Goal: Task Accomplishment & Management: Use online tool/utility

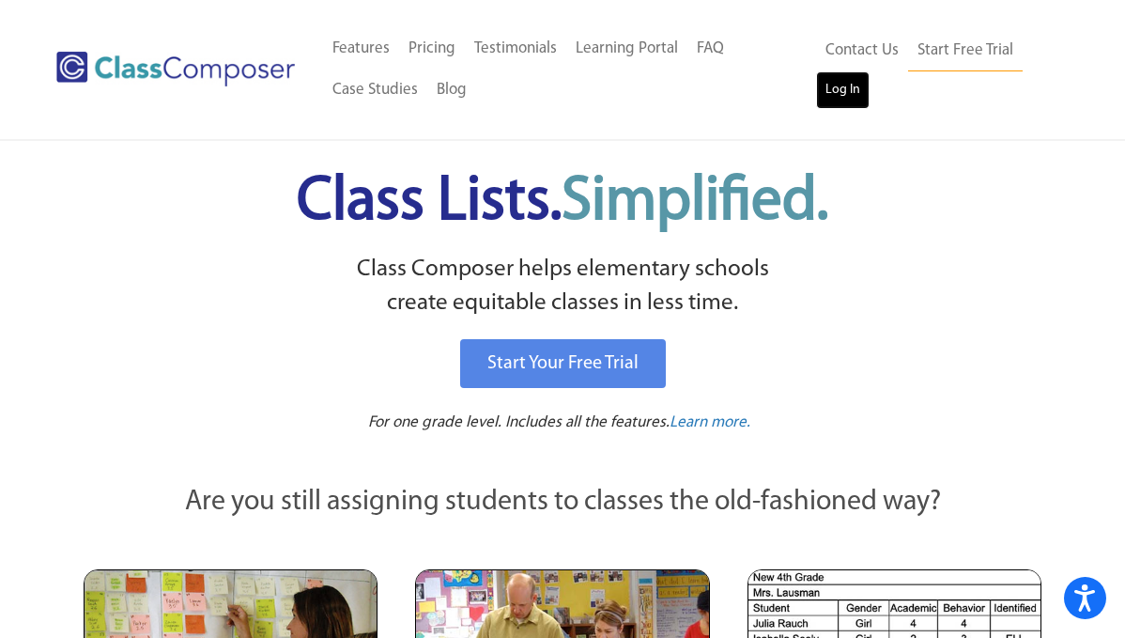
click at [837, 99] on link "Log In" at bounding box center [843, 90] width 54 height 38
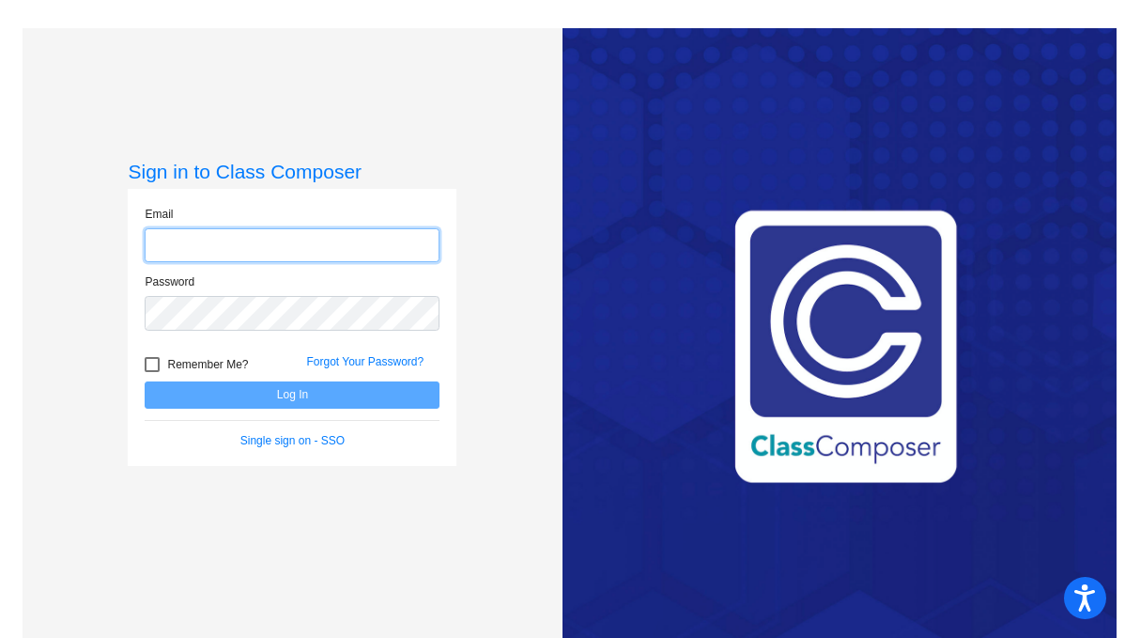
type input "johns@svusd.org"
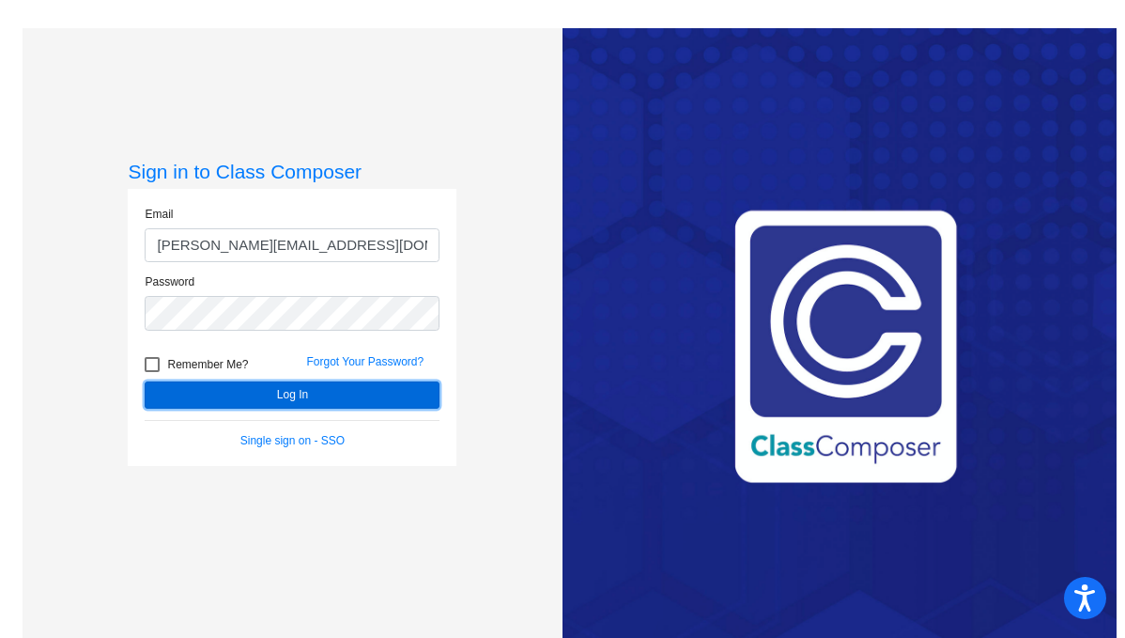
click at [280, 400] on button "Log In" at bounding box center [292, 394] width 295 height 27
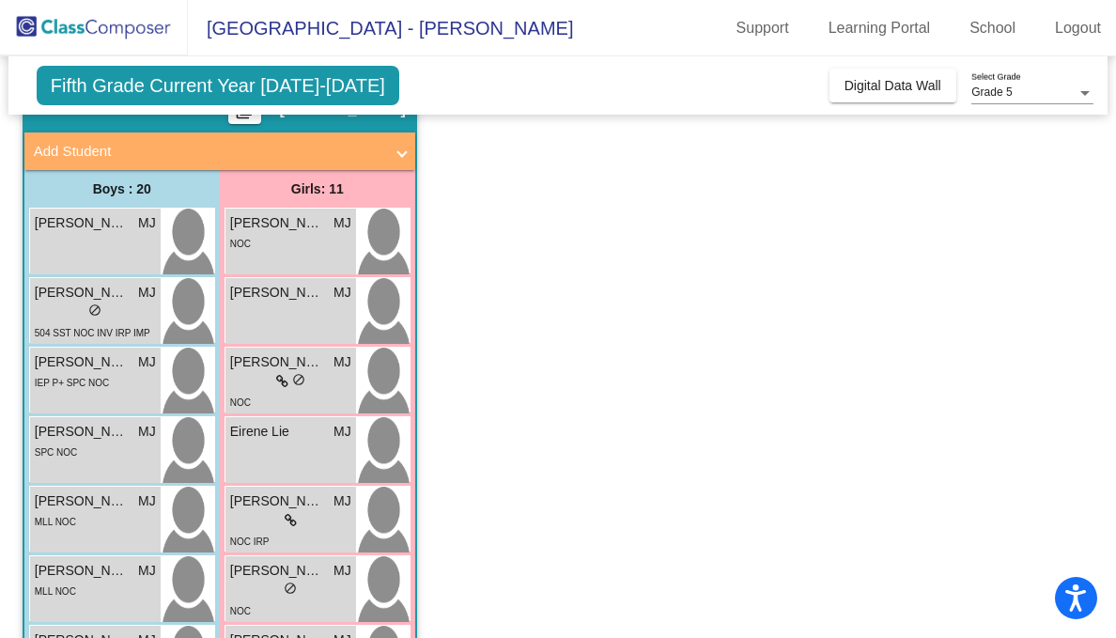
scroll to position [96, 0]
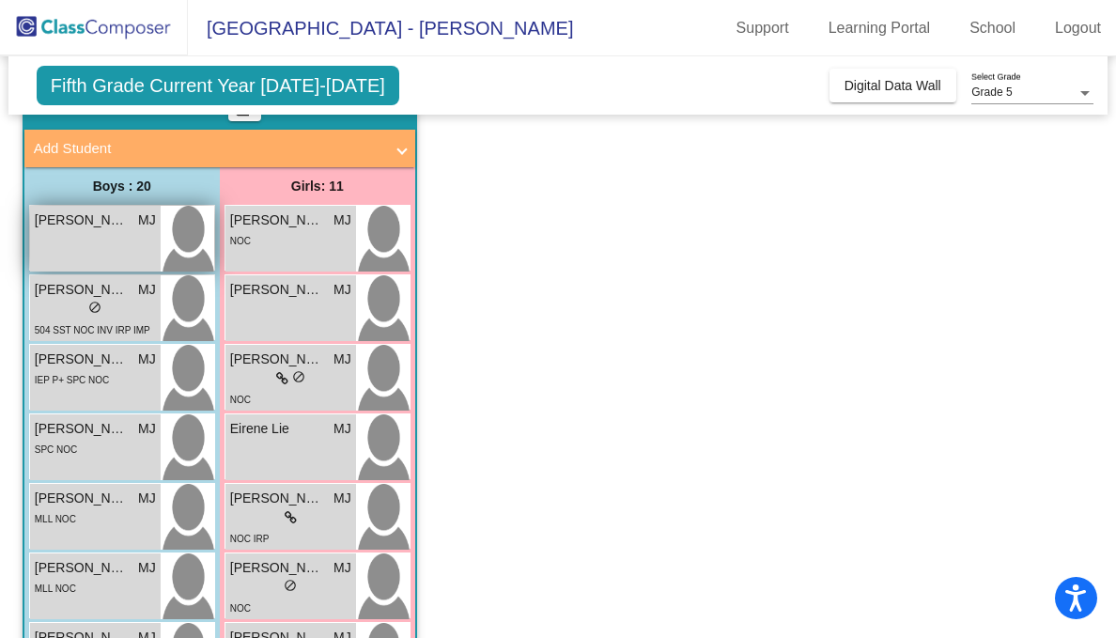
click at [85, 251] on div "Aarav Suratkal MJ lock do_not_disturb_alt" at bounding box center [95, 239] width 131 height 66
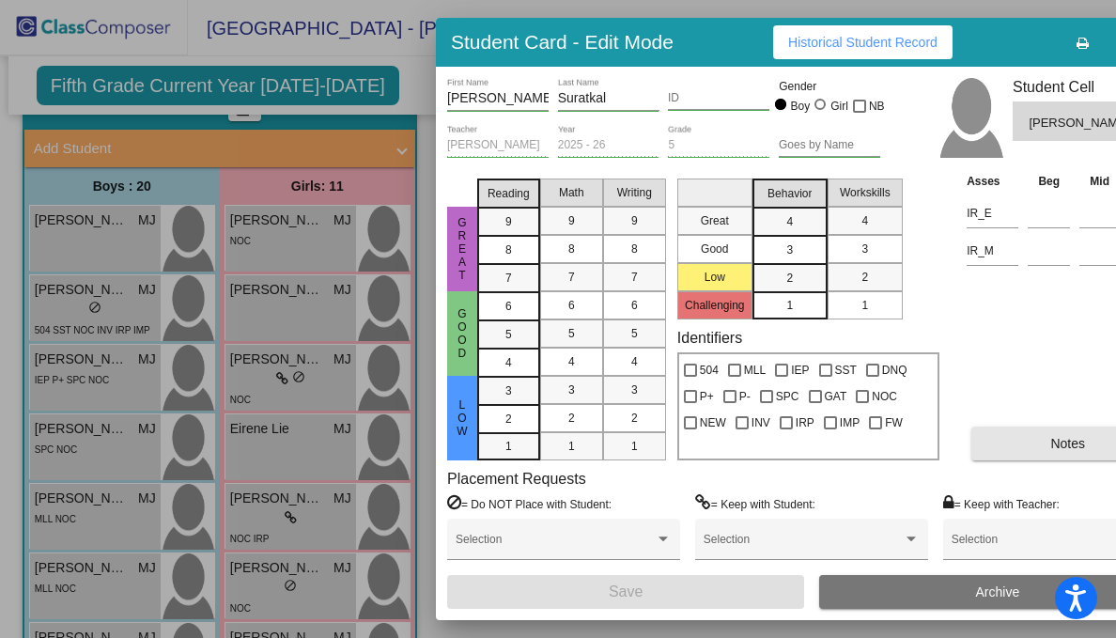
click at [996, 442] on button "Notes" at bounding box center [1067, 443] width 193 height 34
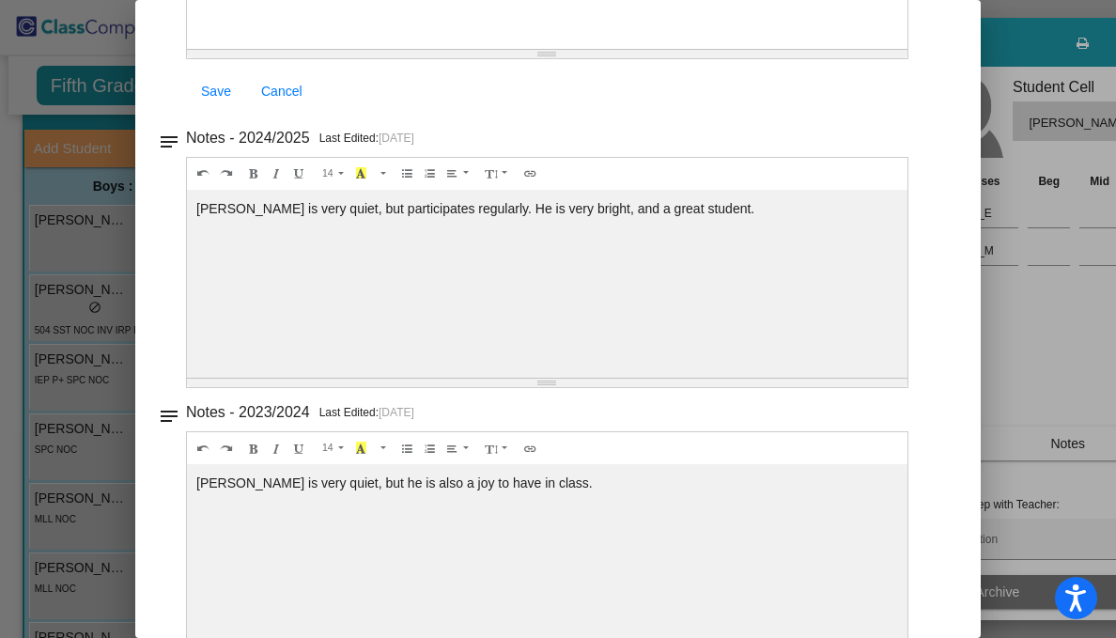
scroll to position [0, 0]
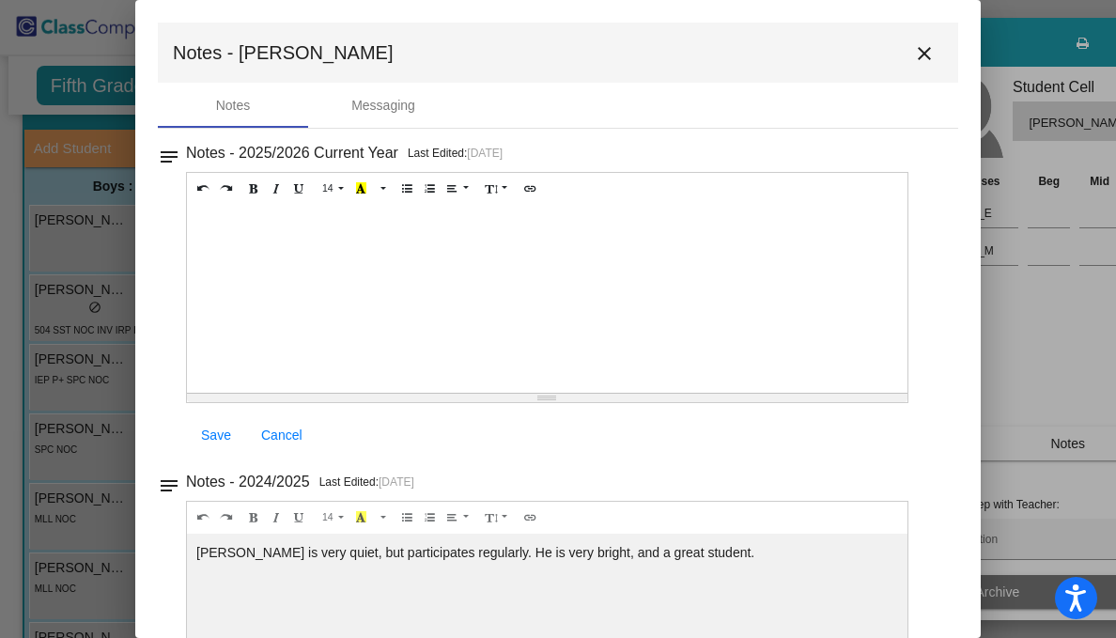
click at [913, 56] on mat-icon "close" at bounding box center [924, 53] width 23 height 23
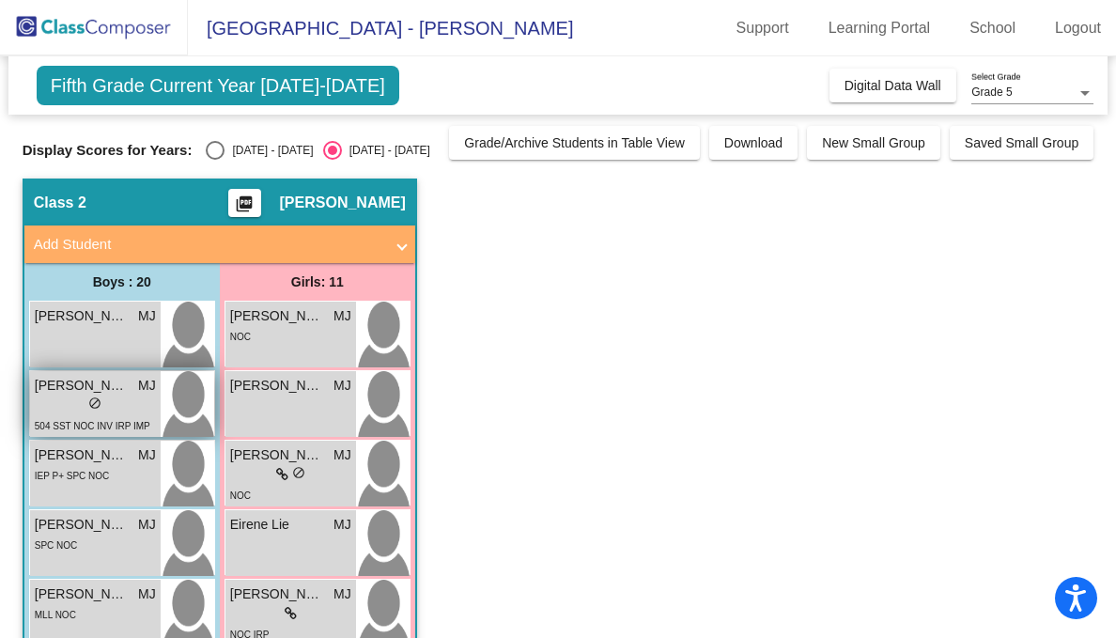
click at [58, 397] on div "lock do_not_disturb_alt" at bounding box center [95, 405] width 121 height 20
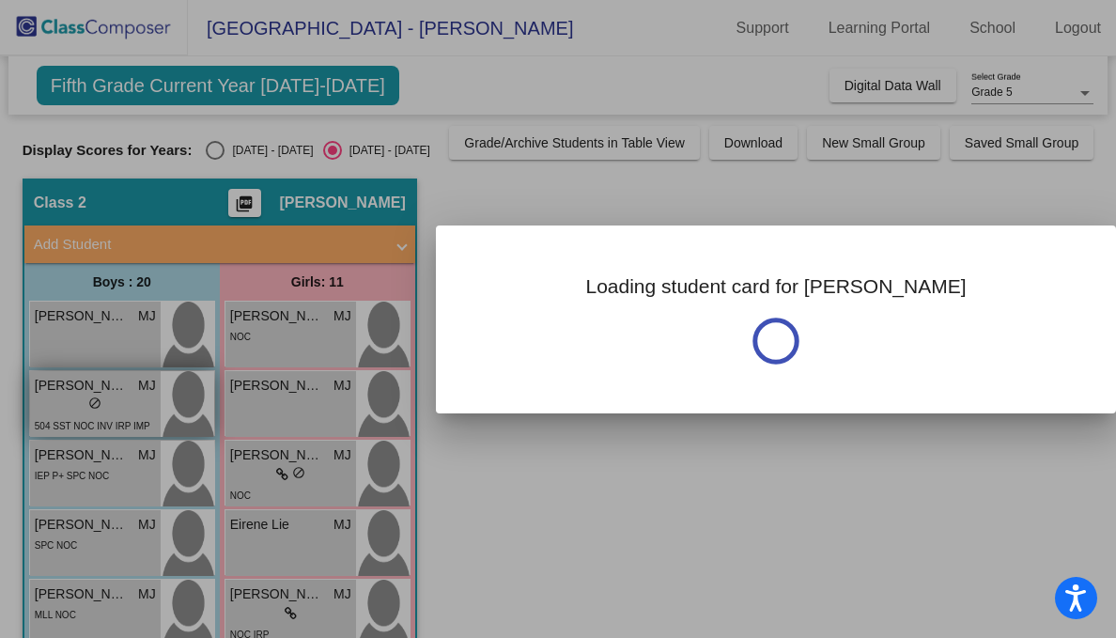
click at [58, 397] on div at bounding box center [558, 319] width 1116 height 638
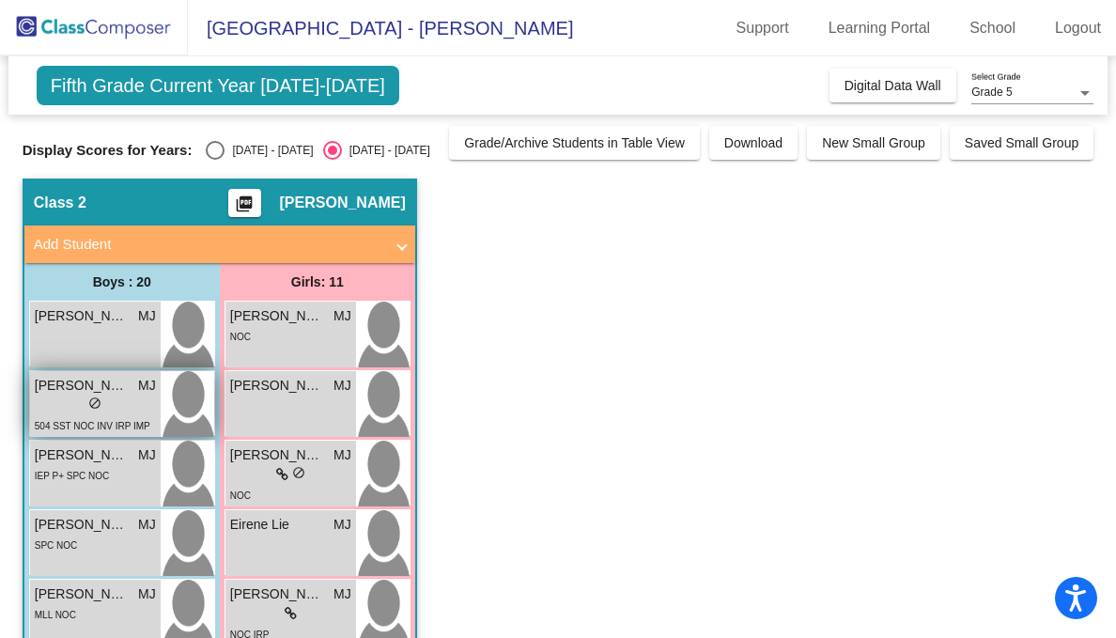
click at [88, 400] on span "do_not_disturb_alt" at bounding box center [94, 402] width 13 height 13
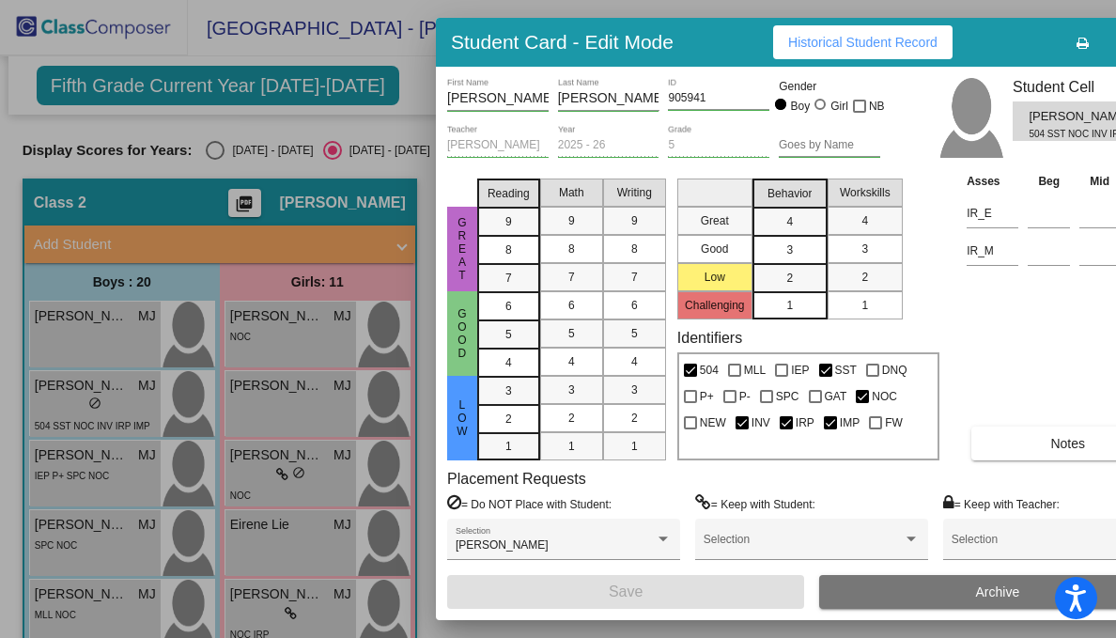
click at [1029, 444] on button "Notes" at bounding box center [1067, 443] width 193 height 34
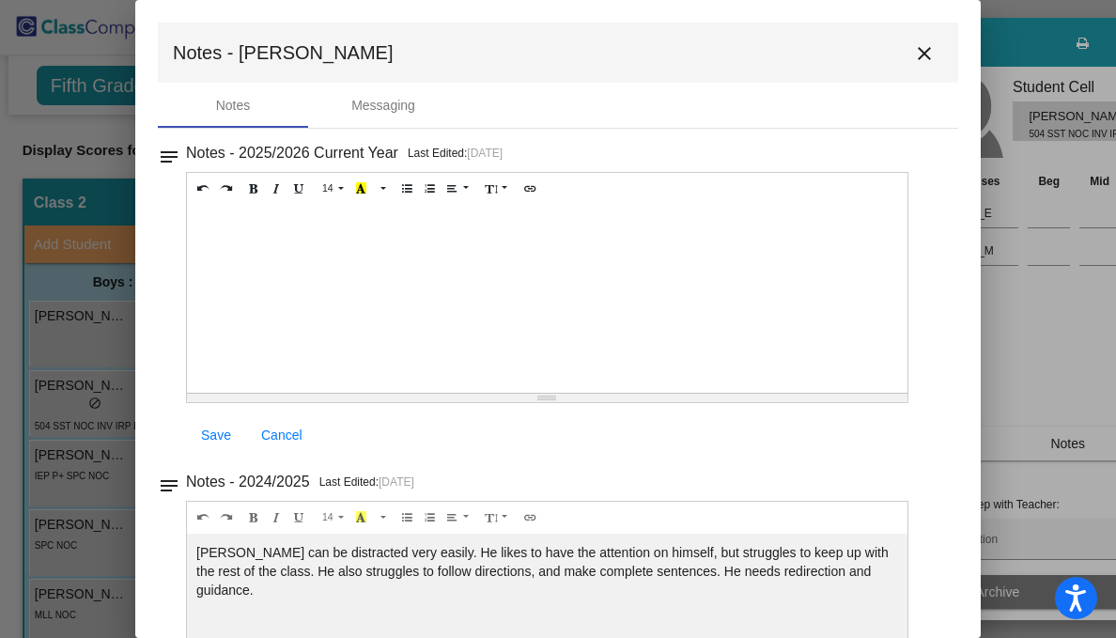
click at [917, 50] on mat-icon "close" at bounding box center [924, 53] width 23 height 23
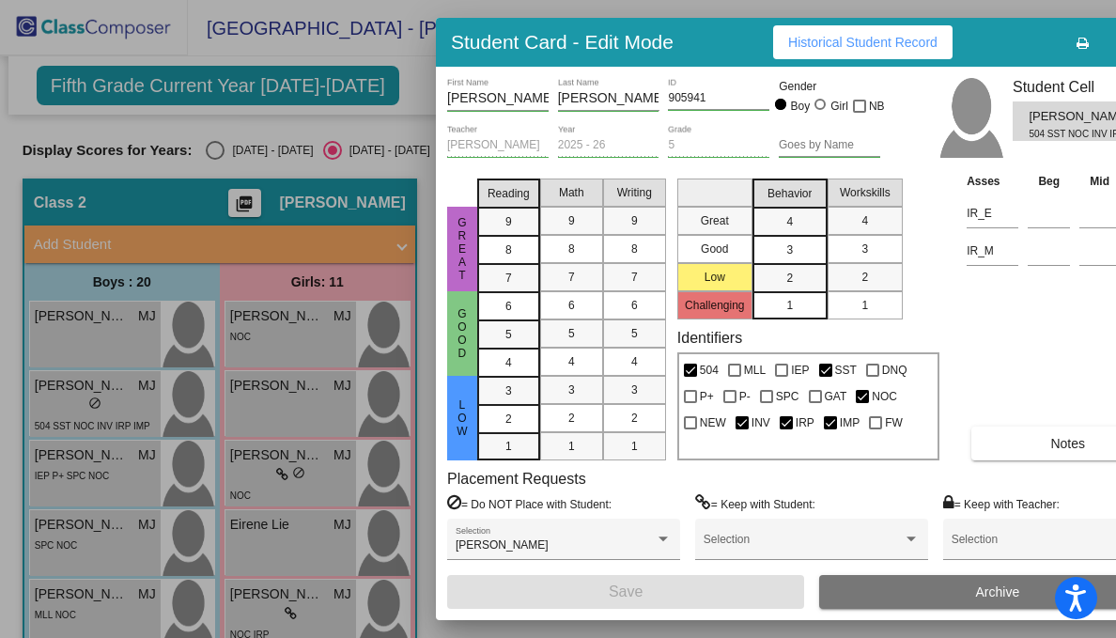
click at [107, 468] on div at bounding box center [558, 319] width 1116 height 638
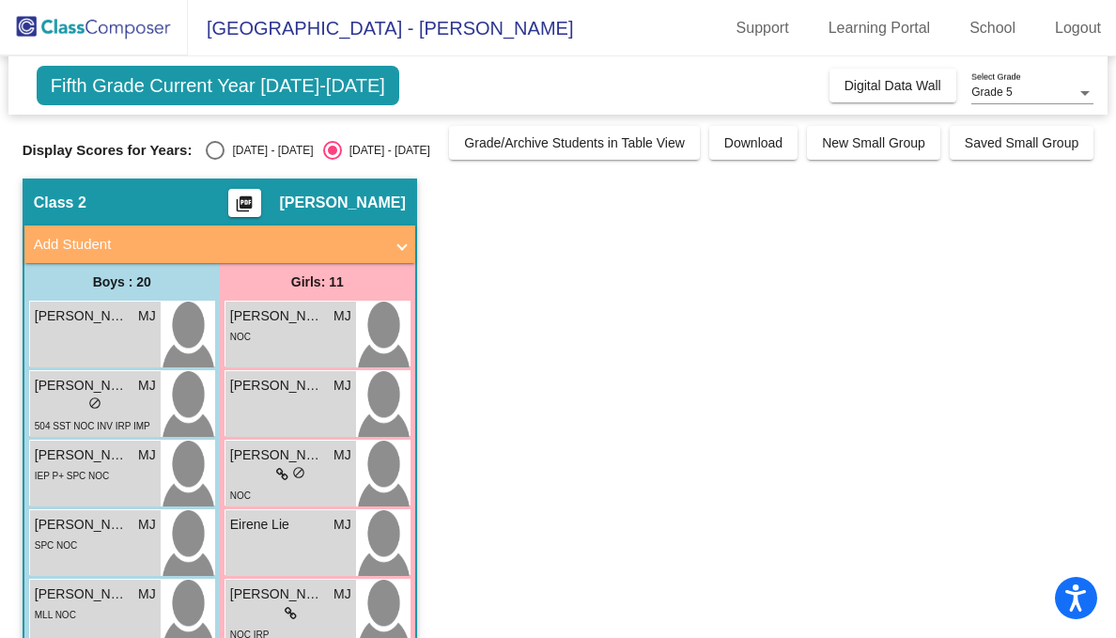
click at [107, 468] on div "IEP P+ SPC NOC" at bounding box center [72, 475] width 75 height 20
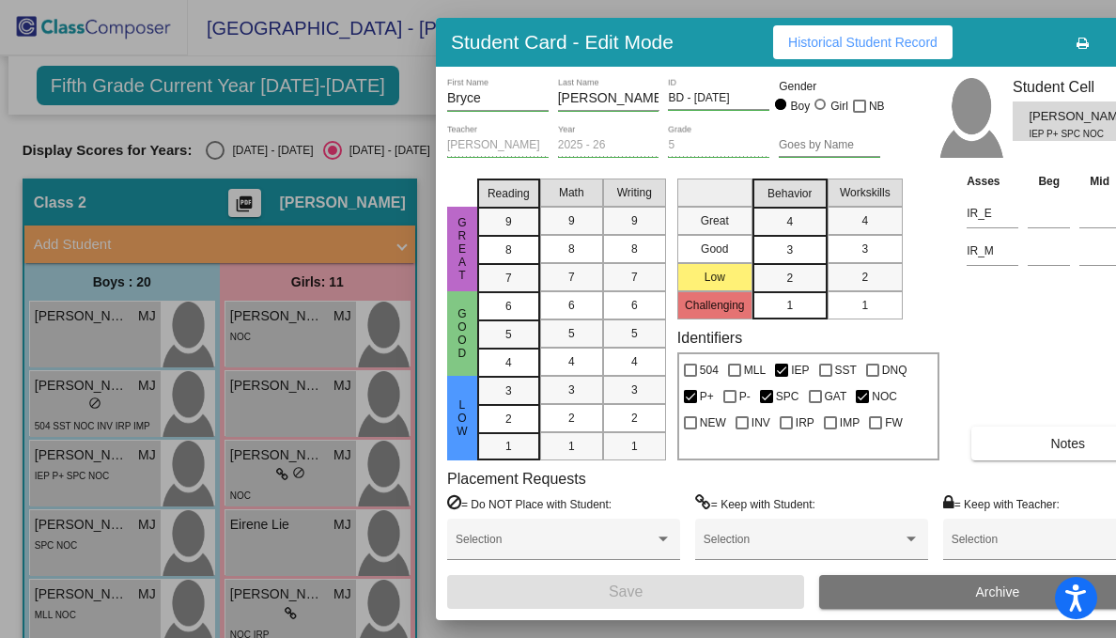
click at [1029, 437] on button "Notes" at bounding box center [1067, 443] width 193 height 34
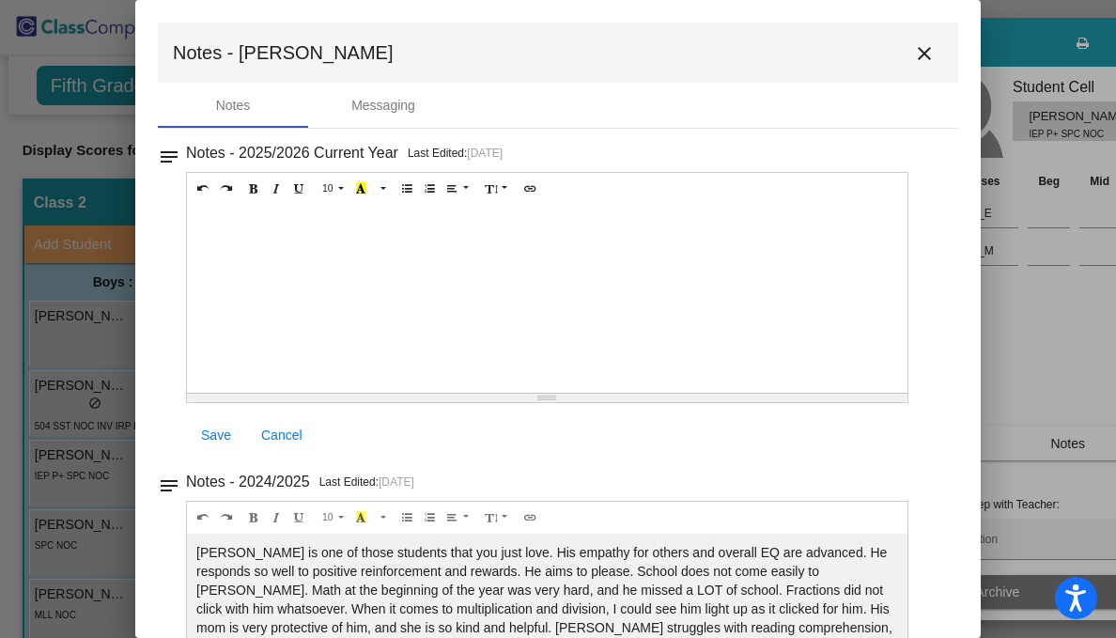
click at [913, 50] on mat-icon "close" at bounding box center [924, 53] width 23 height 23
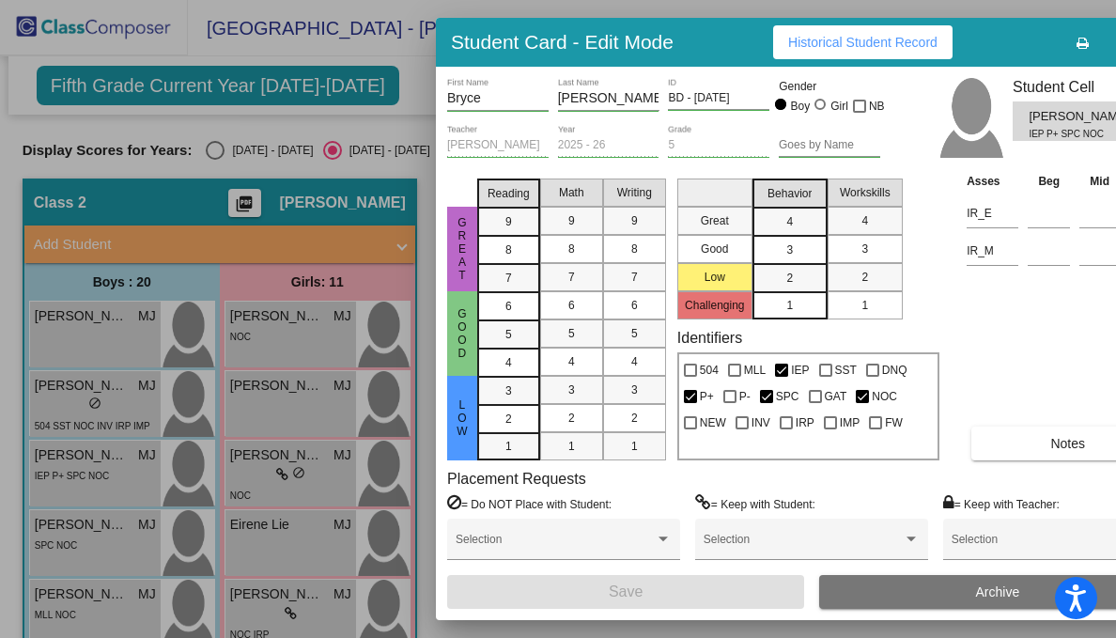
click at [74, 613] on div at bounding box center [558, 319] width 1116 height 638
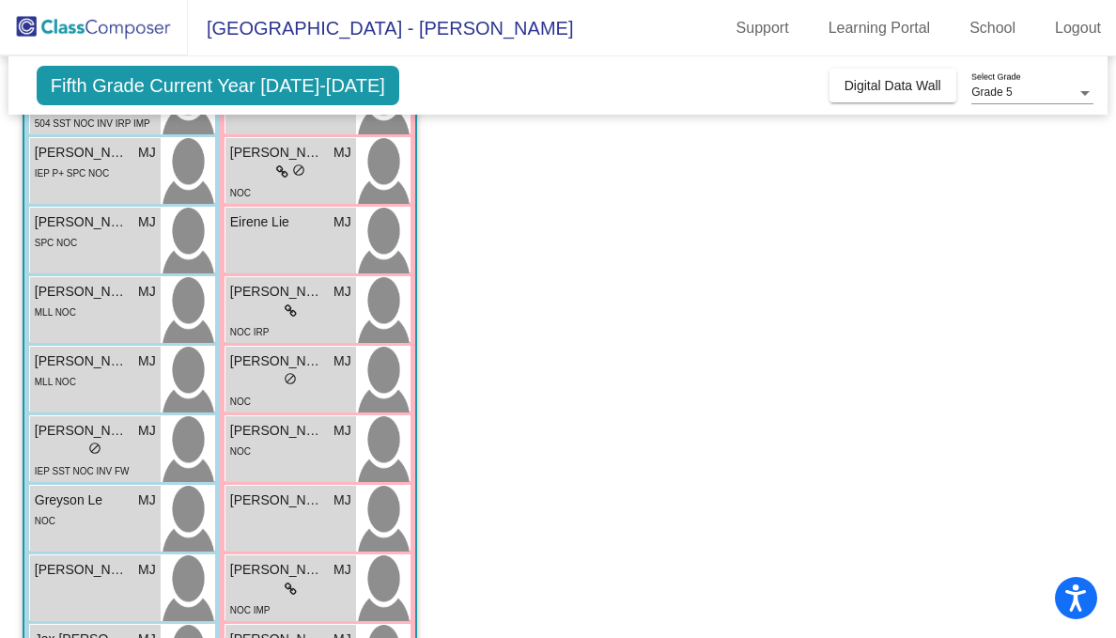
scroll to position [316, 0]
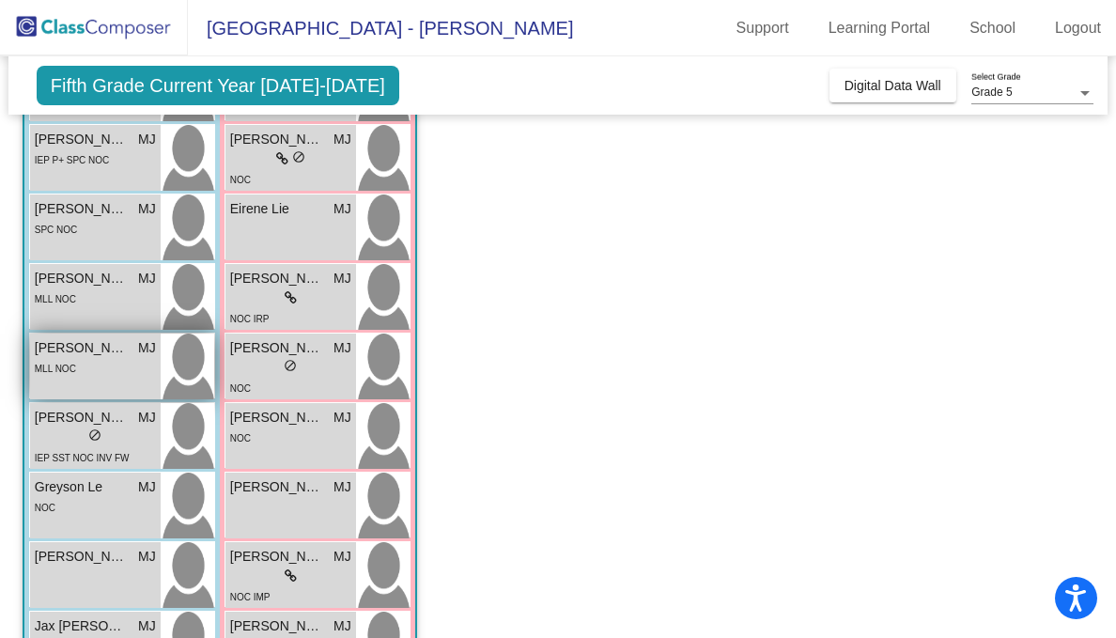
click at [75, 358] on div "MLL NOC" at bounding box center [55, 368] width 41 height 20
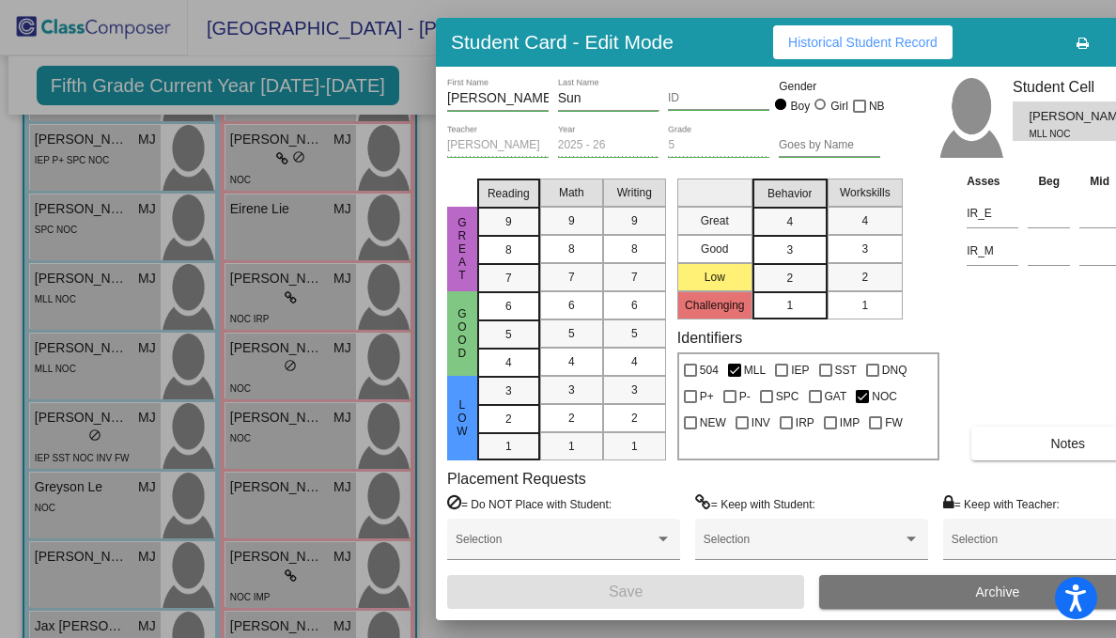
click at [1023, 445] on button "Notes" at bounding box center [1067, 443] width 193 height 34
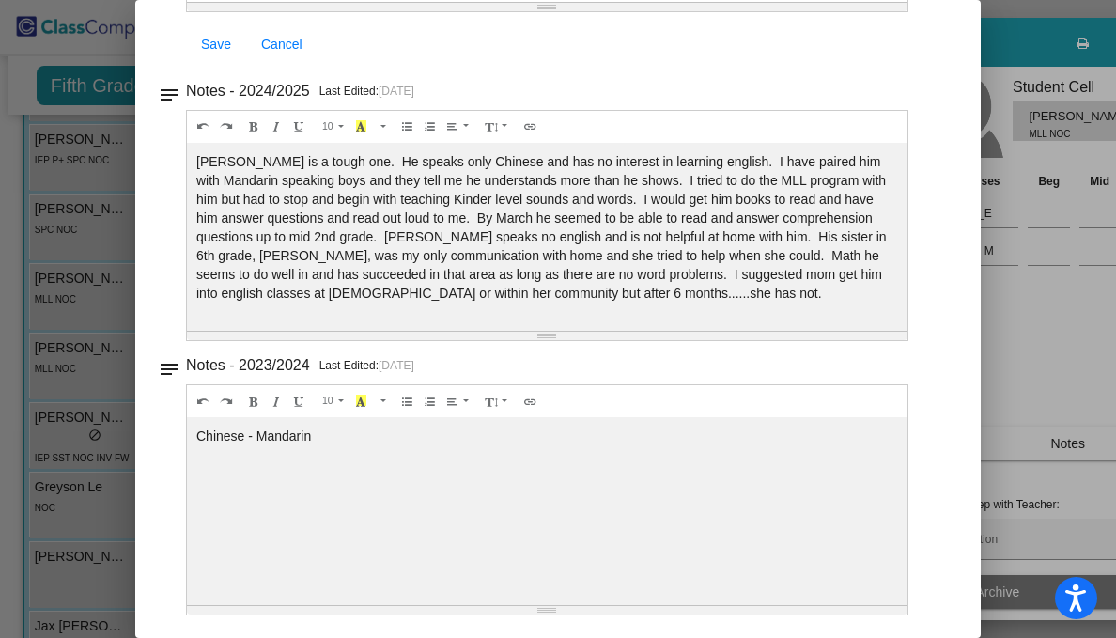
scroll to position [0, 0]
